Goal: Register for event/course

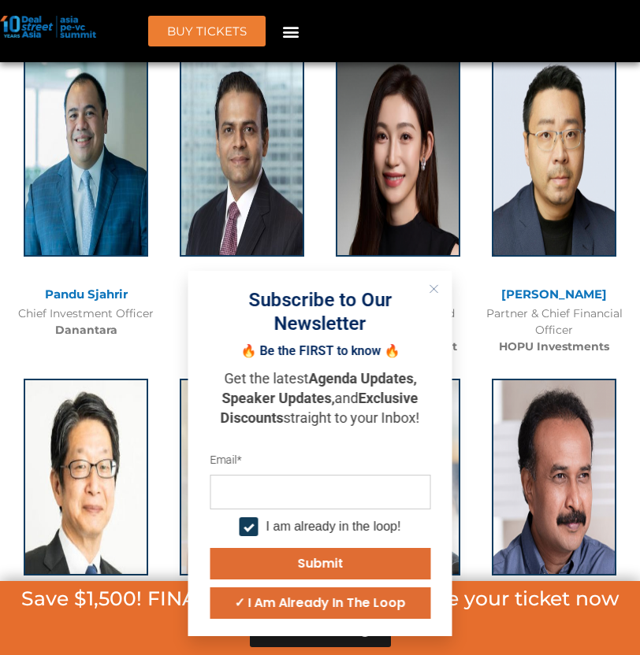
scroll to position [1877, 0]
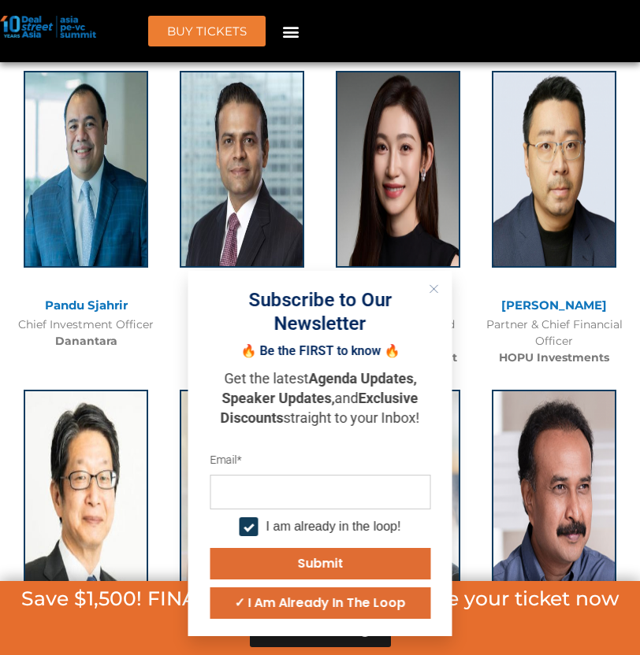
click at [433, 287] on icon "Close" at bounding box center [433, 288] width 9 height 9
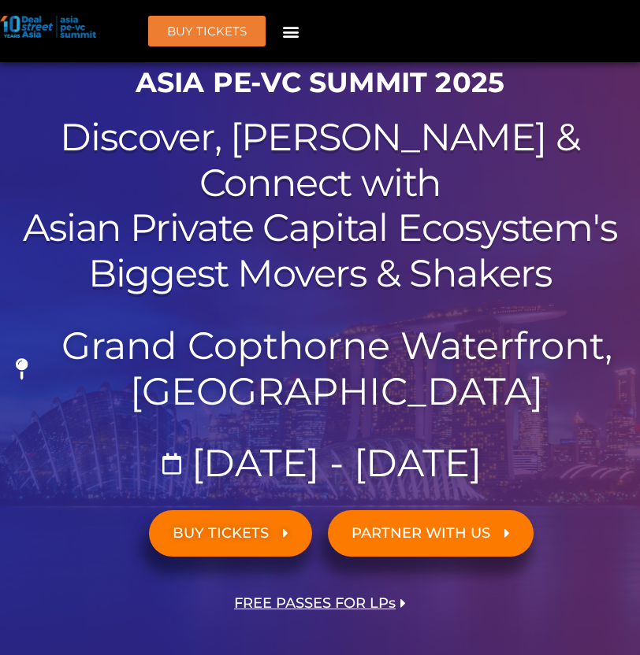
scroll to position [0, 0]
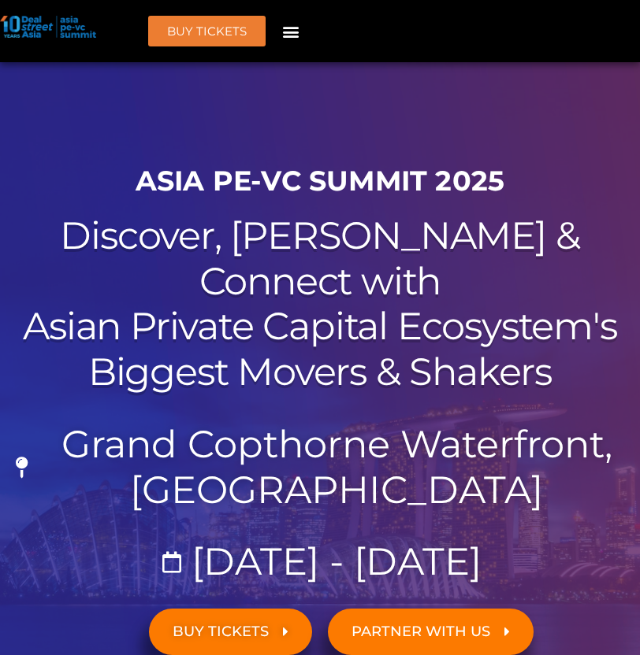
click at [291, 170] on h1 "ASIA PE-VC Summit 2025" at bounding box center [320, 181] width 624 height 33
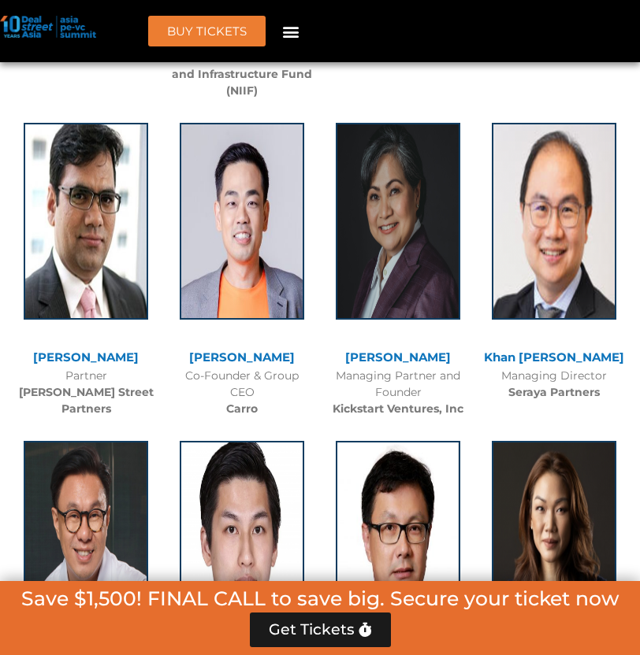
scroll to position [3616, 0]
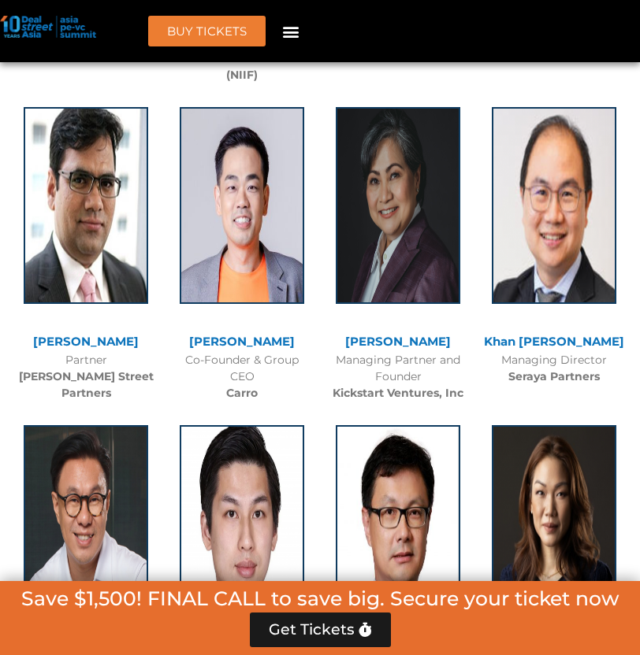
click at [55, 32] on img at bounding box center [48, 27] width 96 height 22
click at [27, 24] on img at bounding box center [48, 27] width 96 height 22
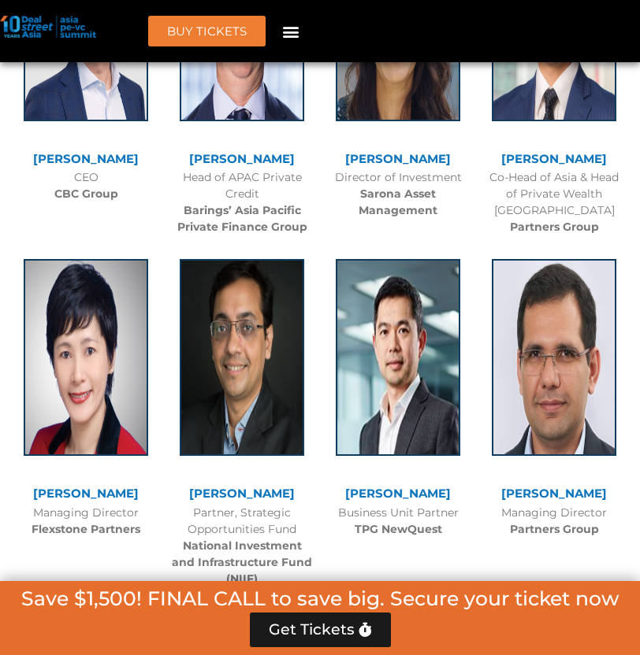
scroll to position [2937, 0]
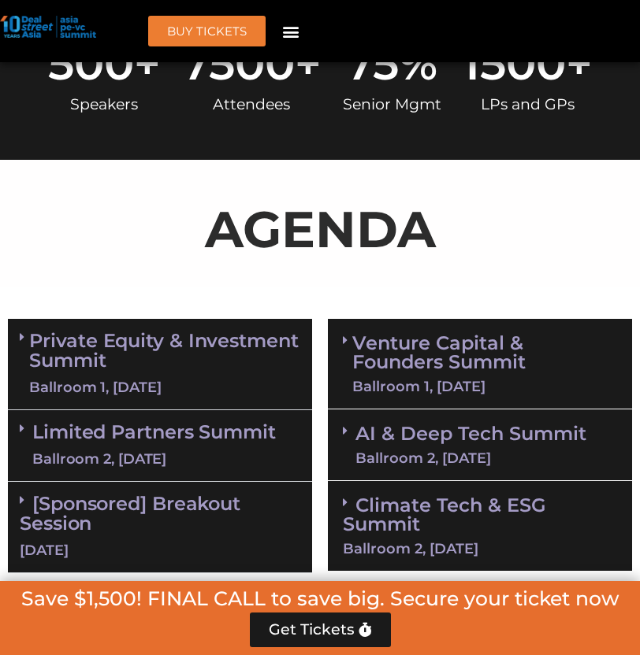
scroll to position [946, 0]
